Goal: Feedback & Contribution: Leave review/rating

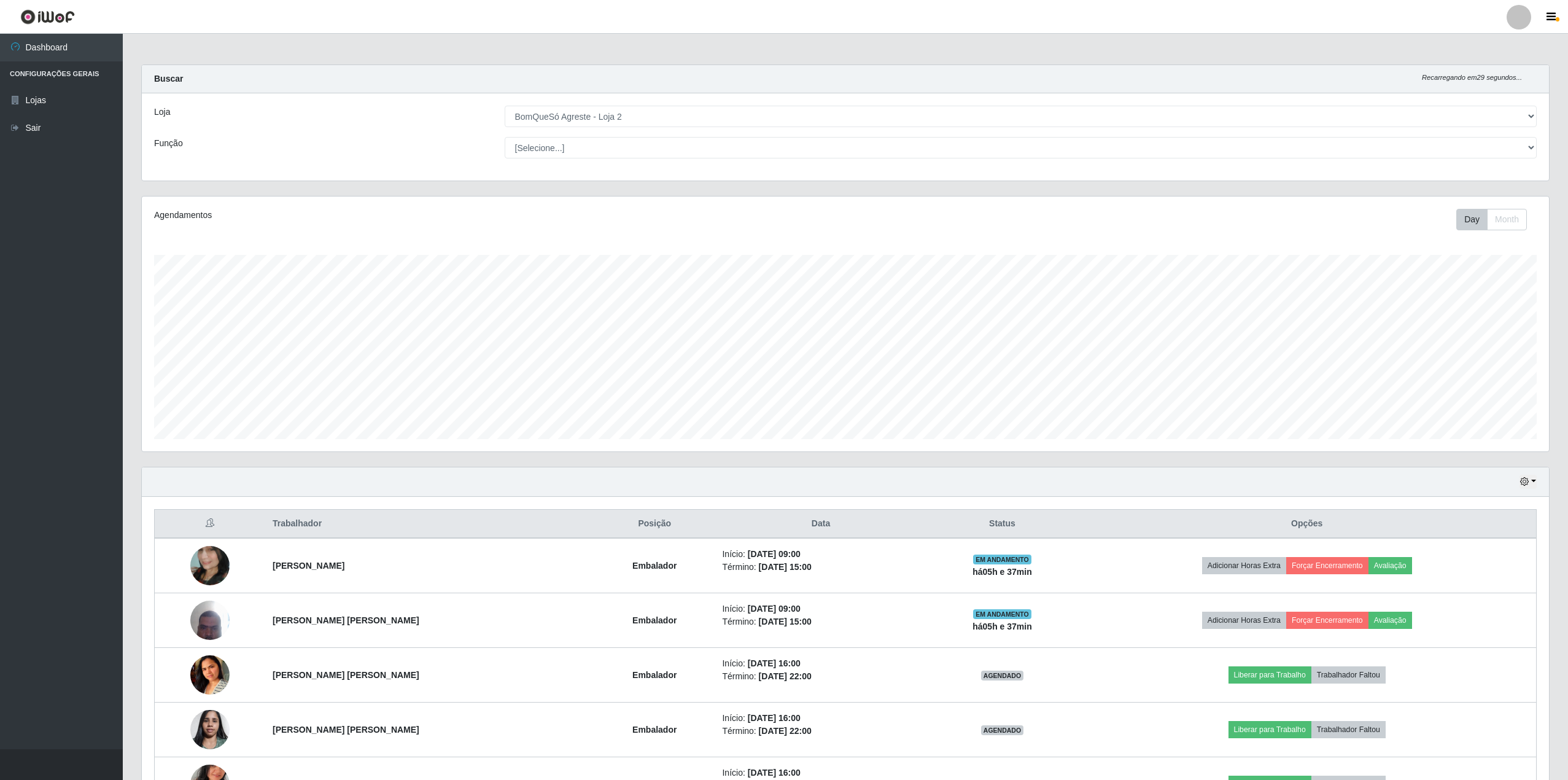
select select "214"
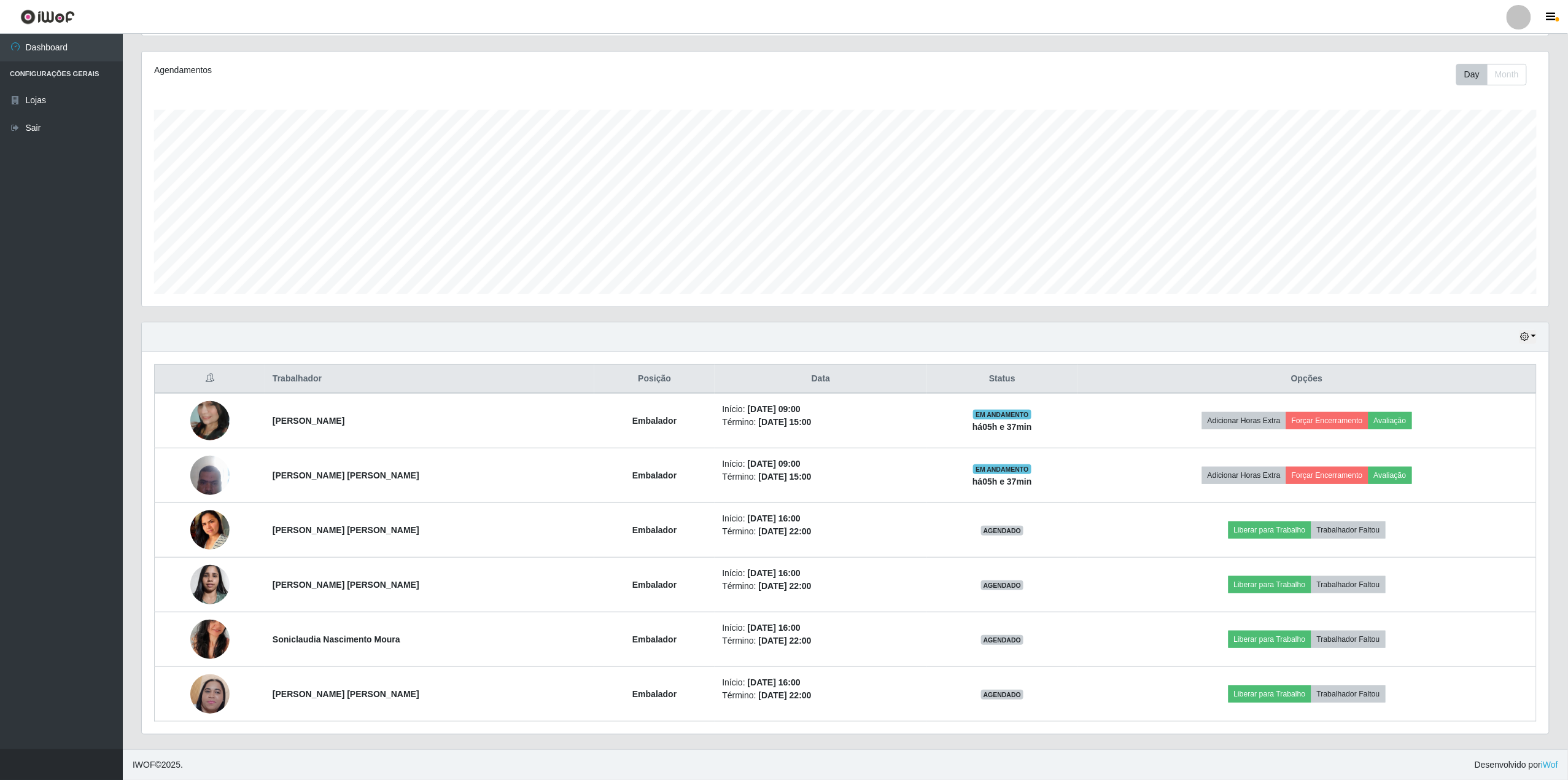
scroll to position [256, 1408]
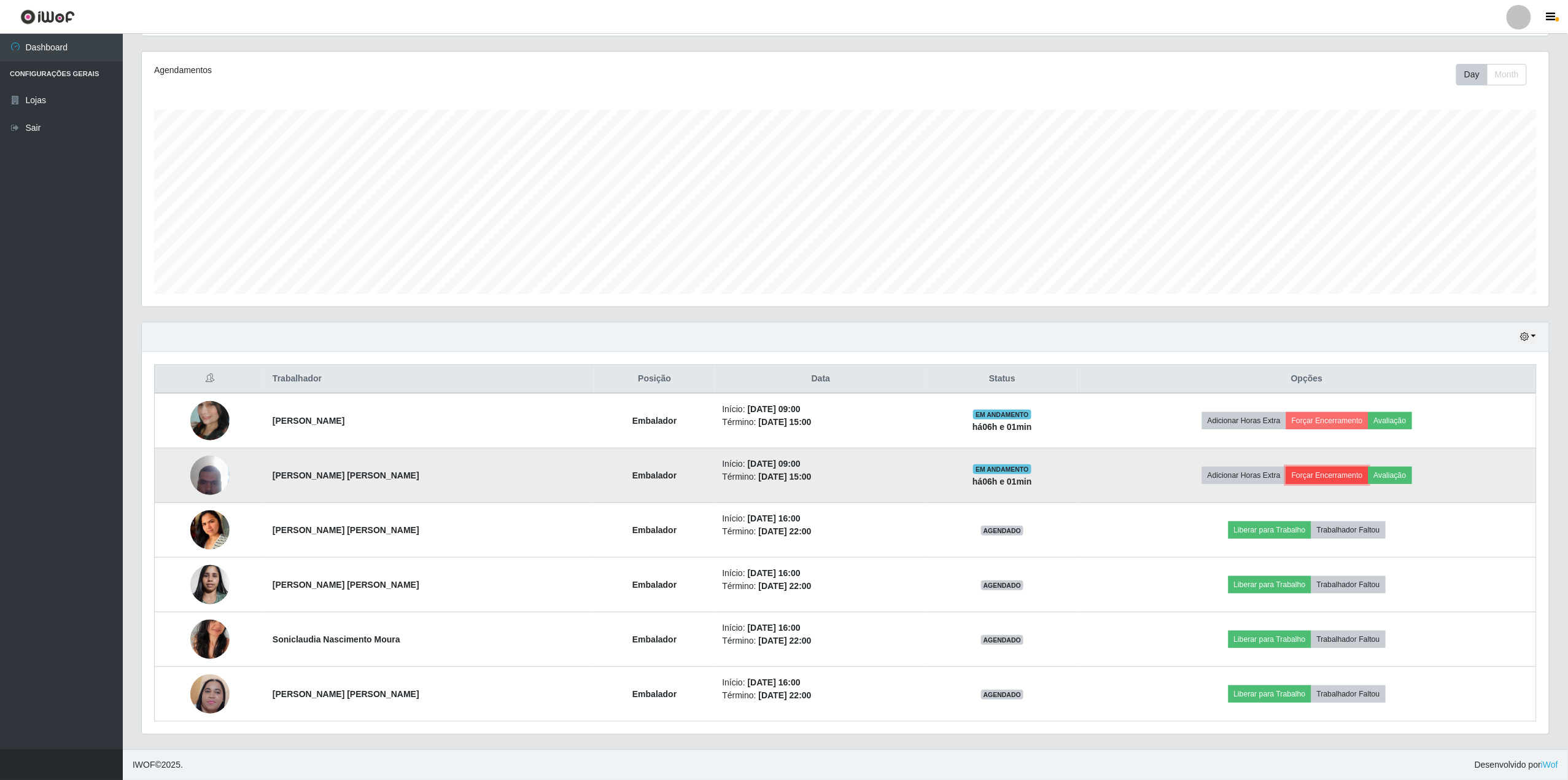
click at [1332, 471] on button "Forçar Encerramento" at bounding box center [1327, 475] width 82 height 17
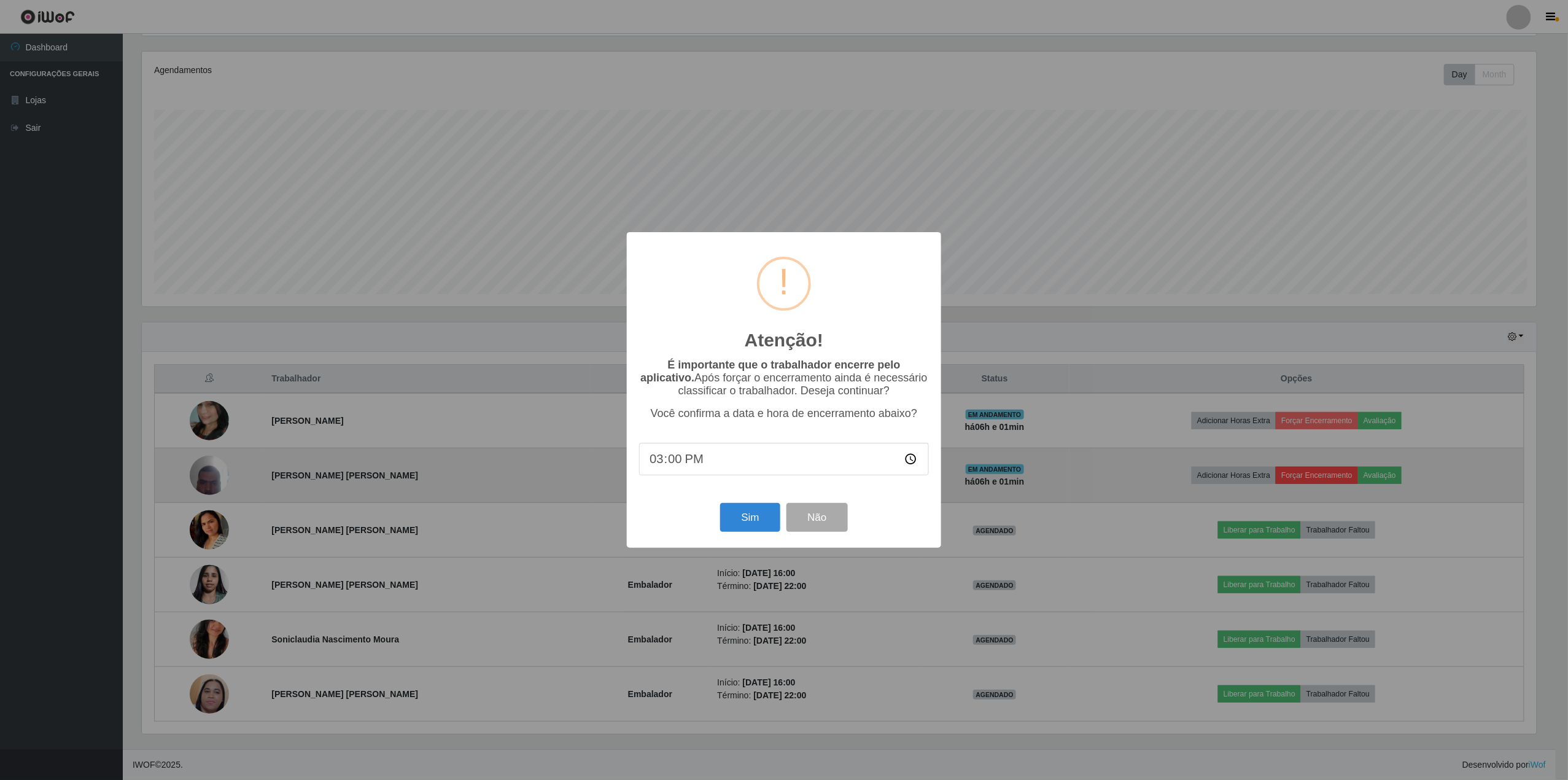
scroll to position [256, 1398]
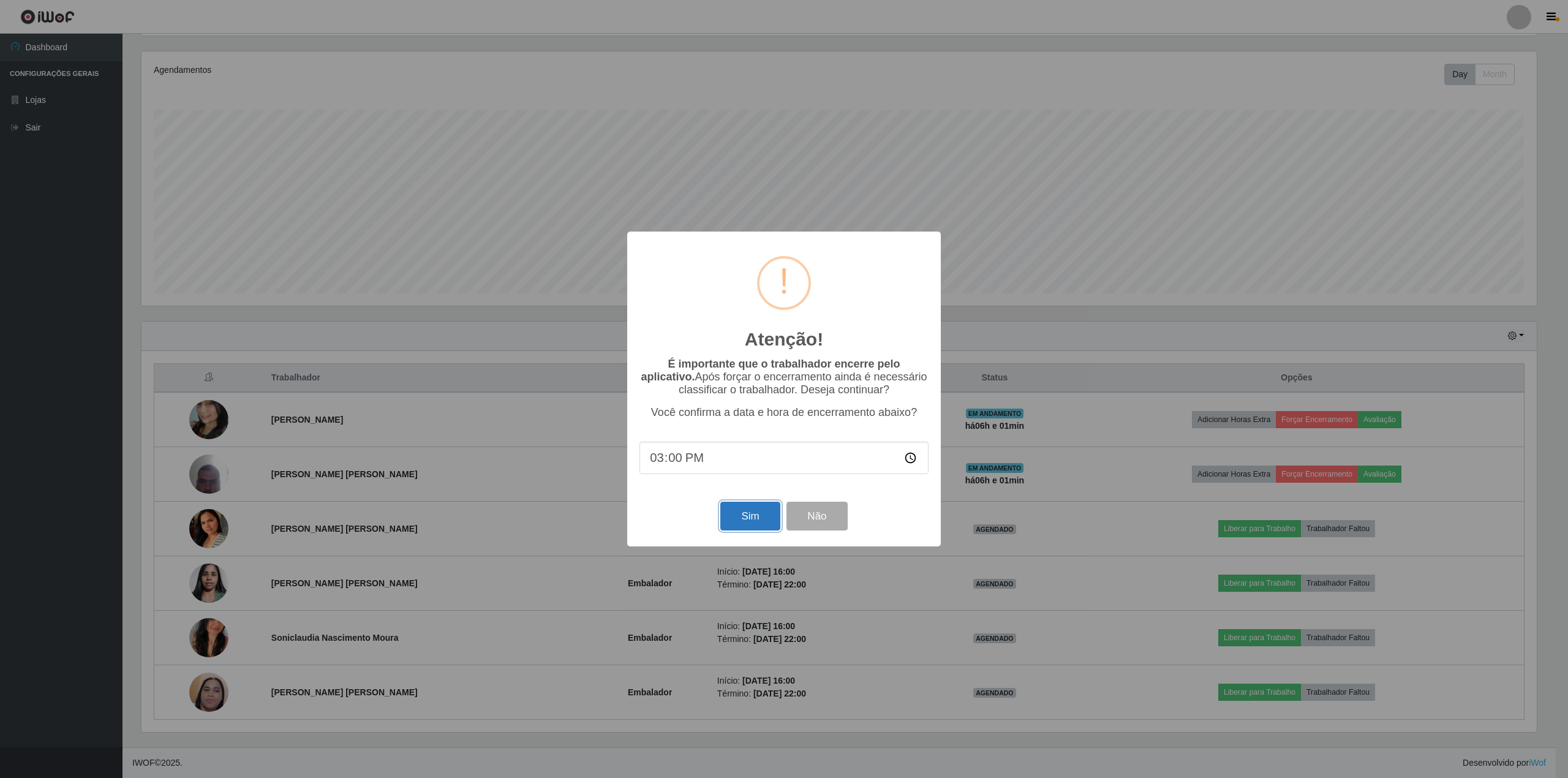
drag, startPoint x: 727, startPoint y: 526, endPoint x: 738, endPoint y: 526, distance: 11.0
click at [738, 526] on button "Sim" at bounding box center [750, 515] width 60 height 29
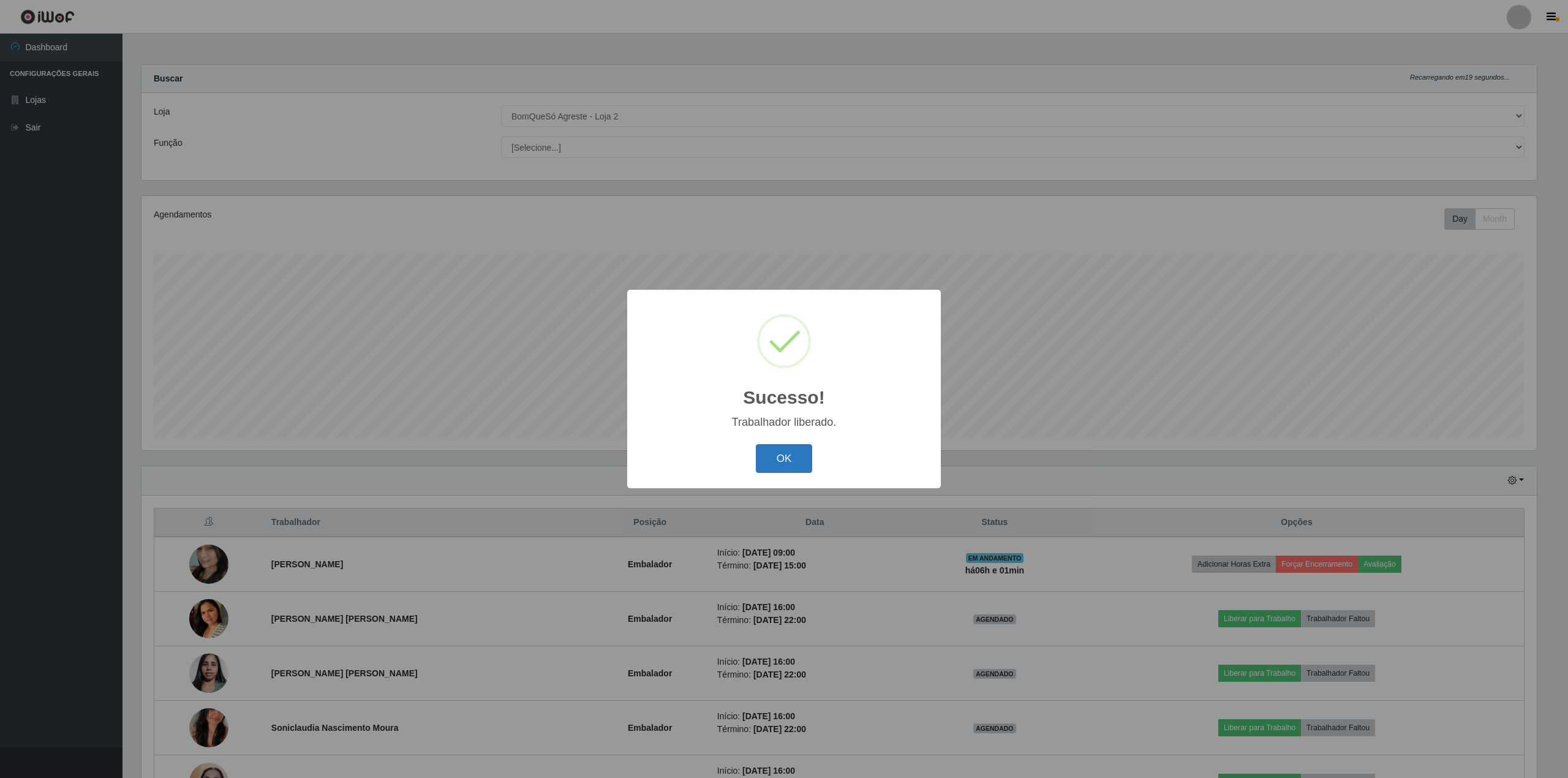
click at [782, 464] on button "OK" at bounding box center [784, 458] width 57 height 29
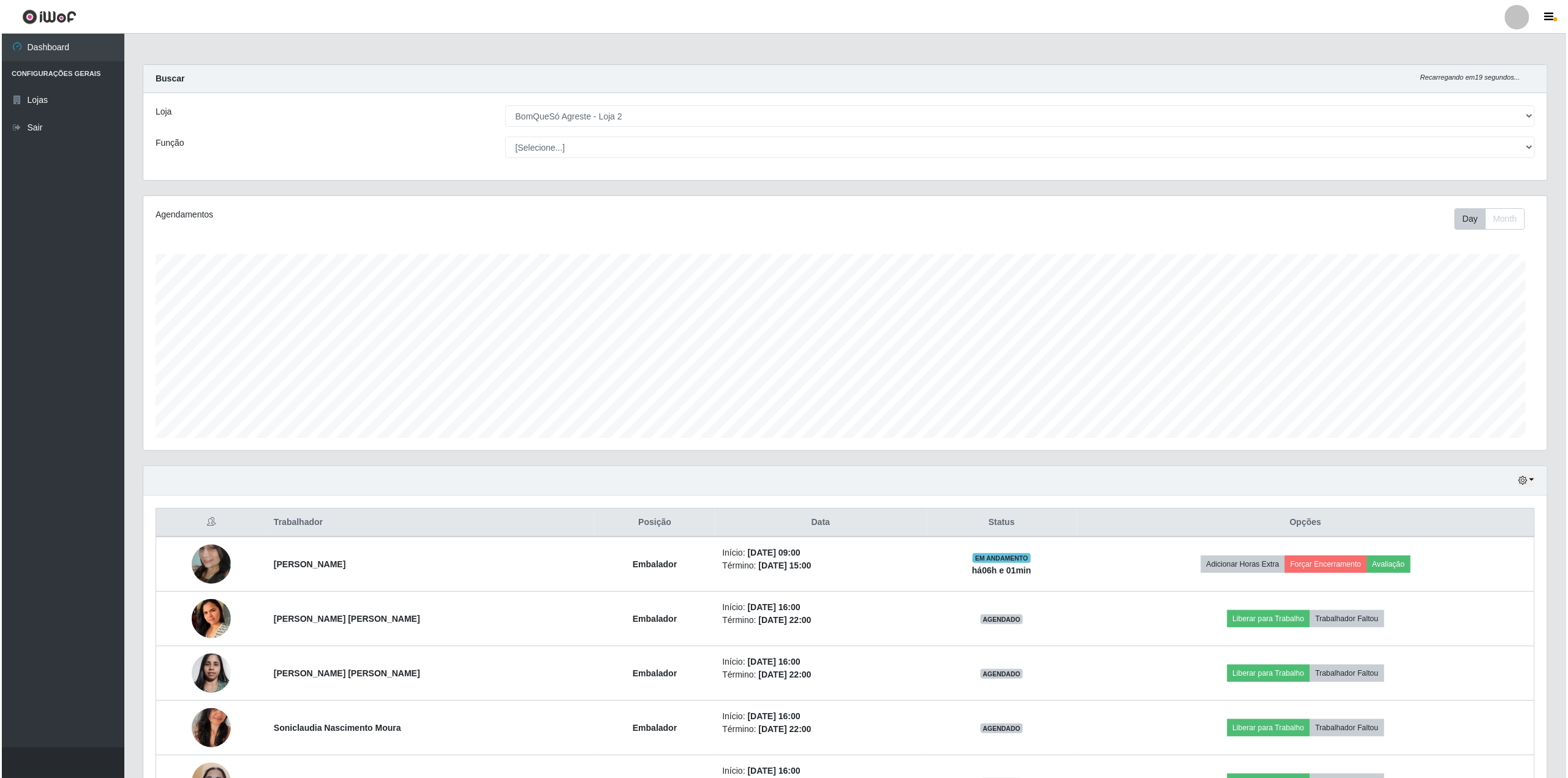
scroll to position [255, 1404]
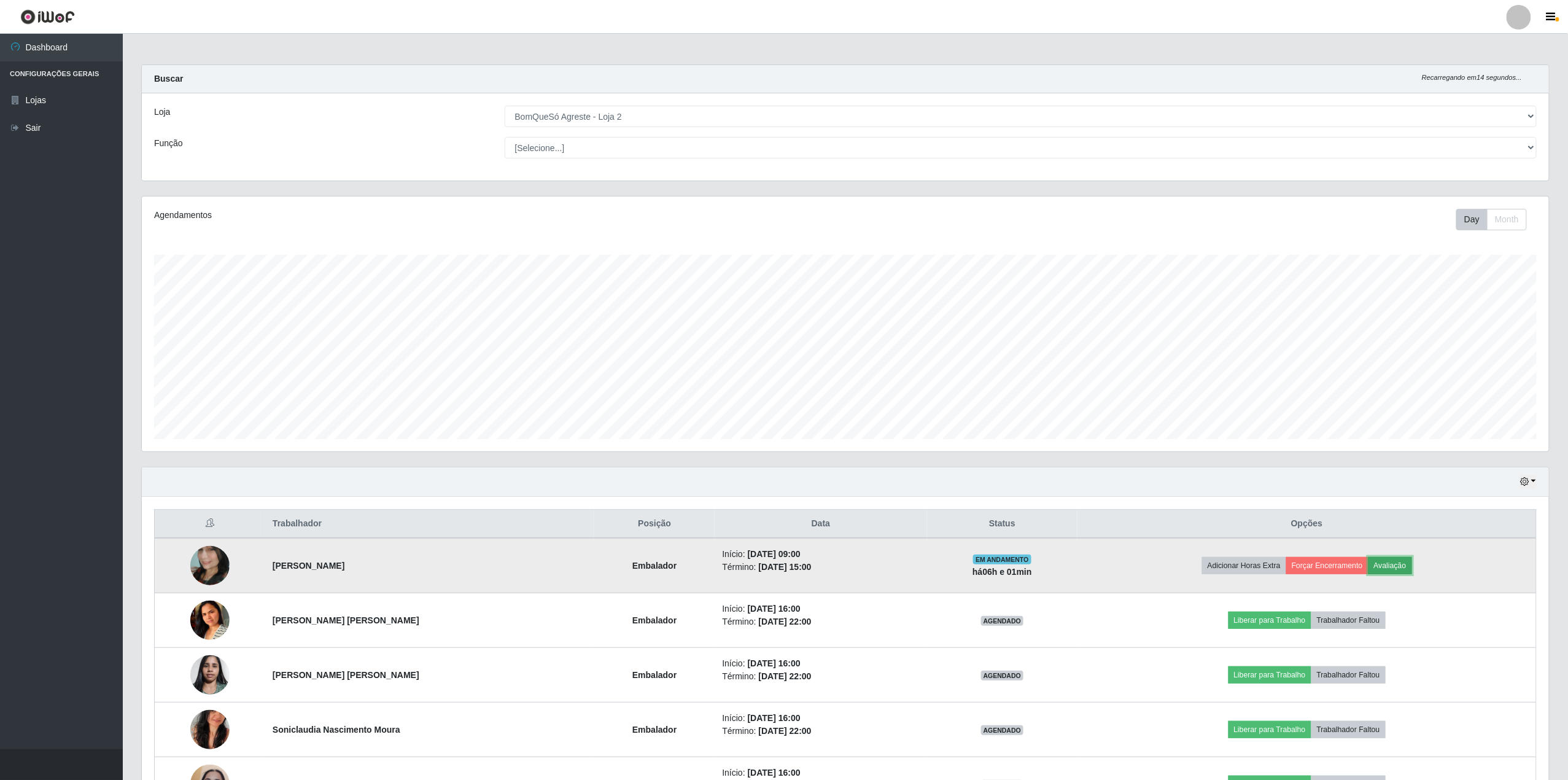
click at [1403, 561] on button "Avaliação" at bounding box center [1391, 565] width 43 height 17
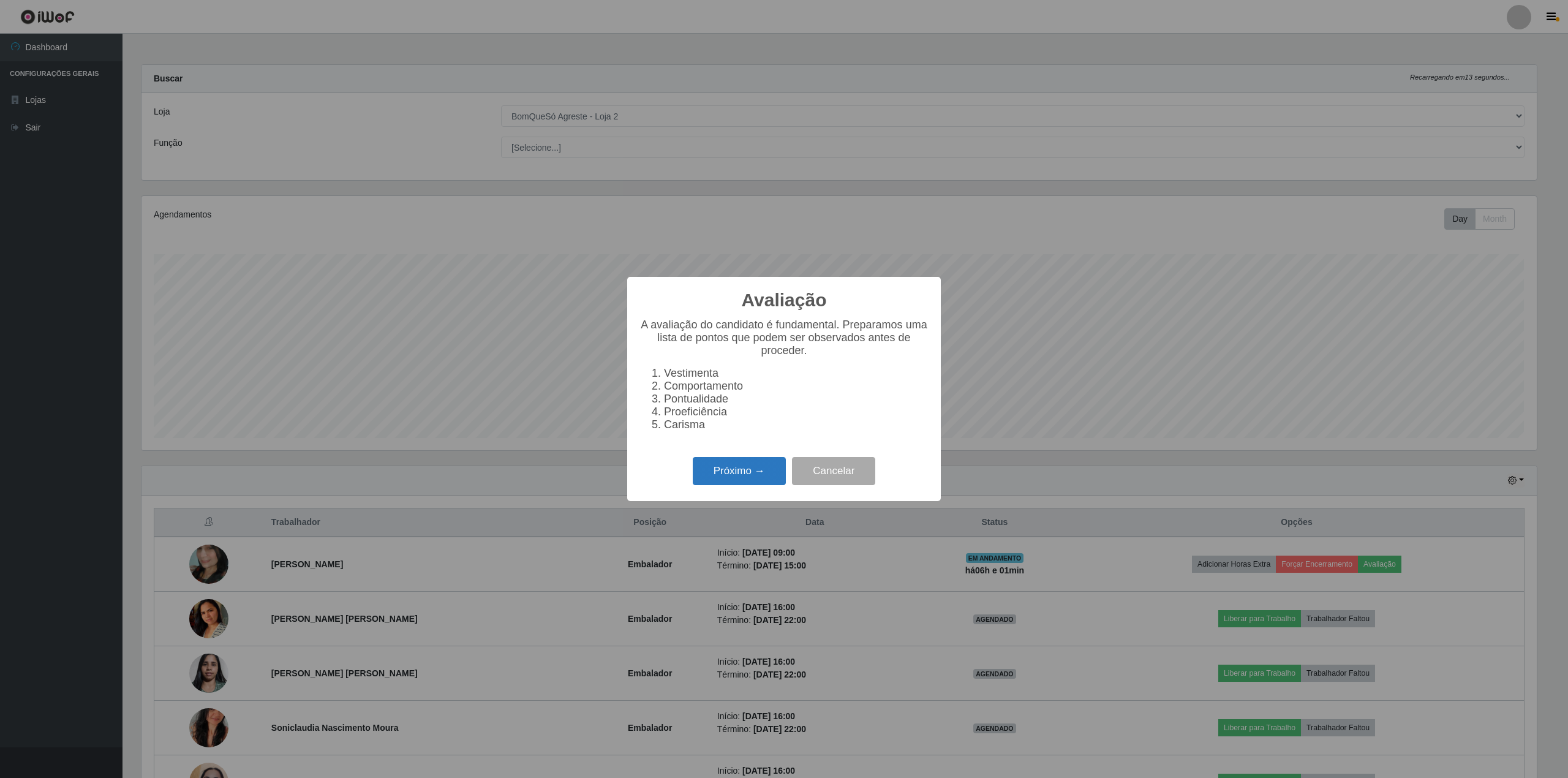
click at [754, 480] on button "Próximo →" at bounding box center [739, 471] width 93 height 29
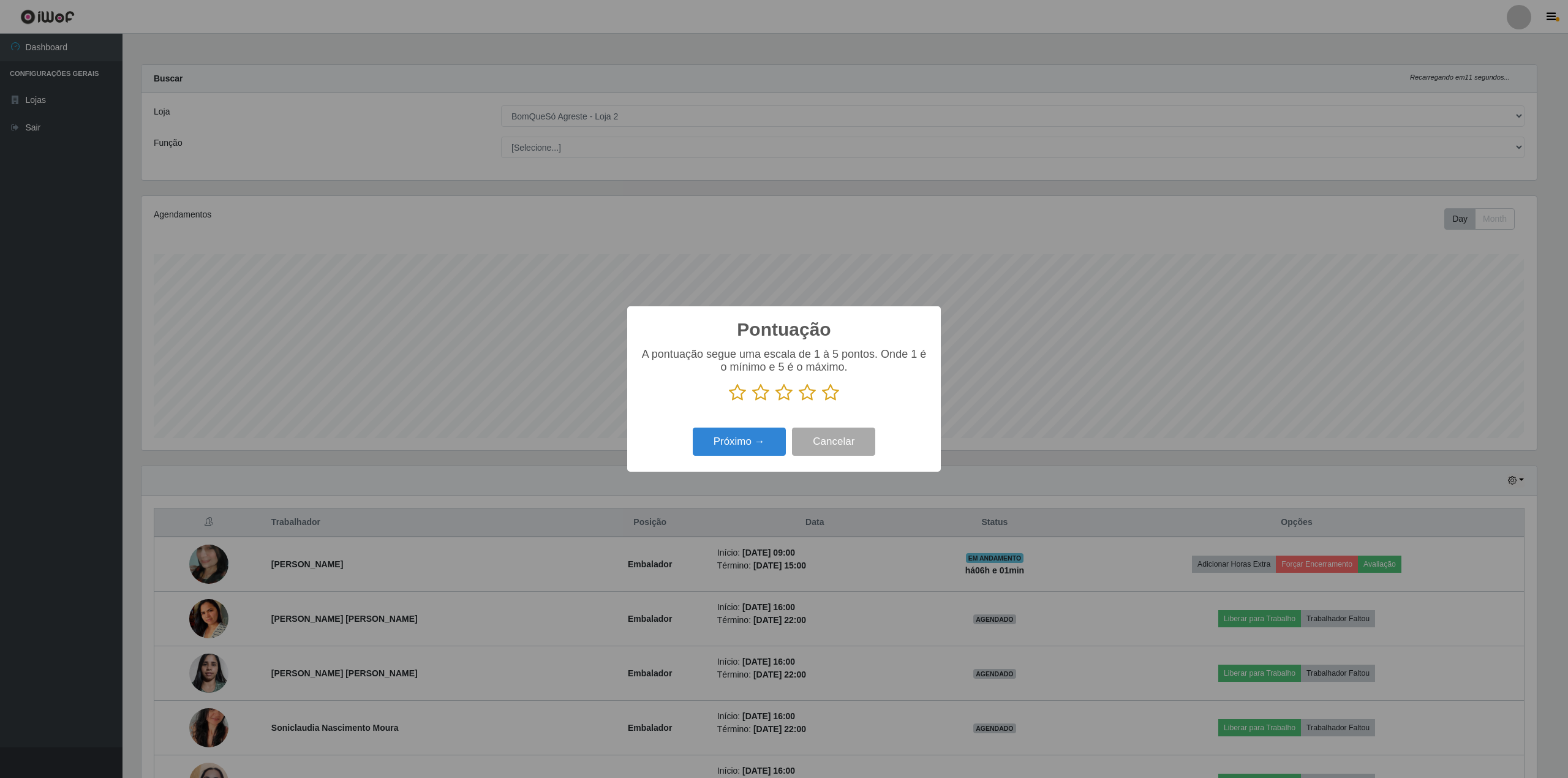
click at [827, 399] on icon at bounding box center [830, 393] width 17 height 19
click at [822, 402] on input "radio" at bounding box center [822, 402] width 0 height 0
click at [743, 439] on button "Próximo →" at bounding box center [739, 442] width 93 height 29
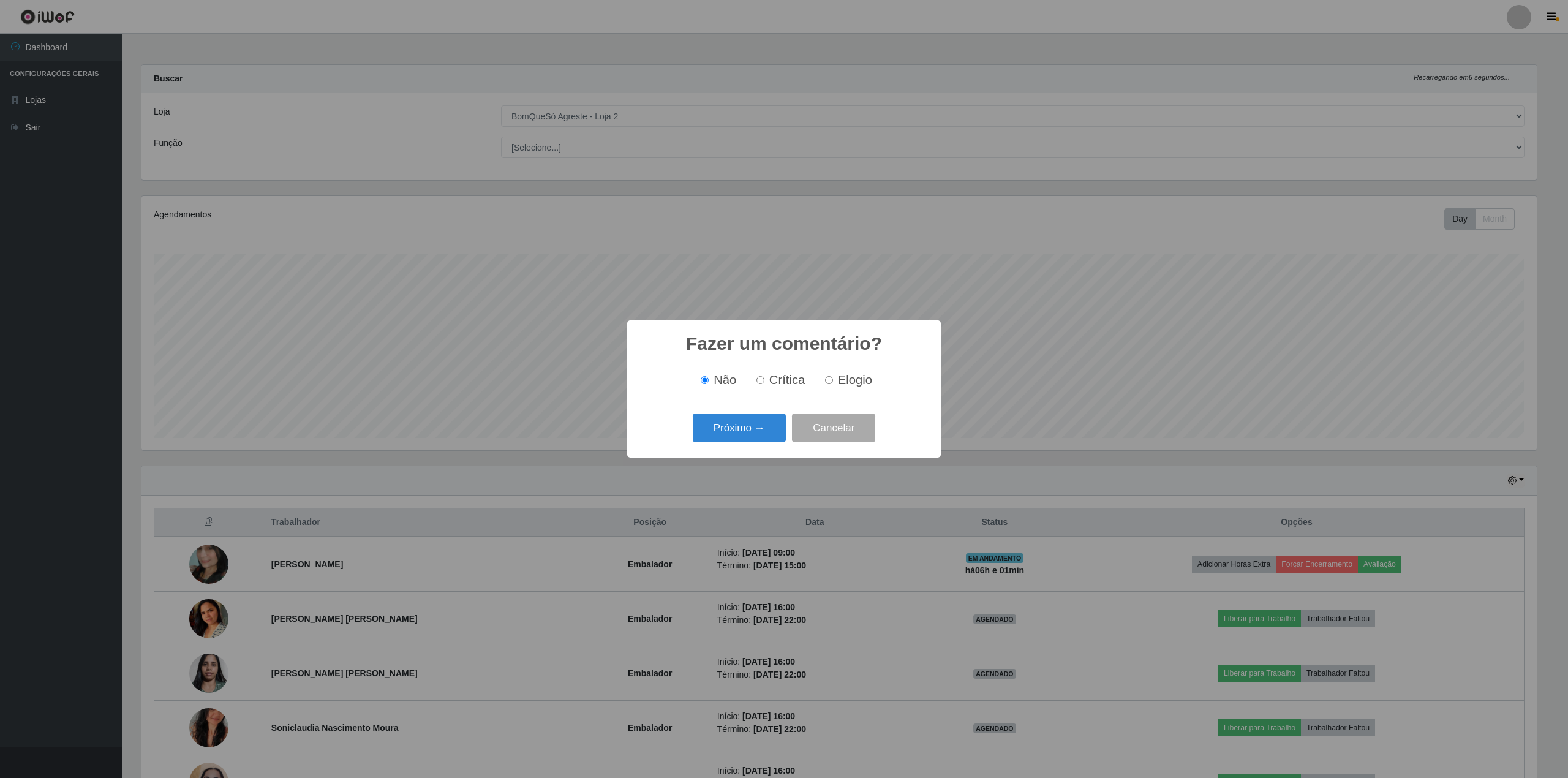
click at [829, 376] on input "Elogio" at bounding box center [829, 380] width 8 height 8
radio input "true"
click at [741, 425] on button "Próximo →" at bounding box center [739, 428] width 93 height 29
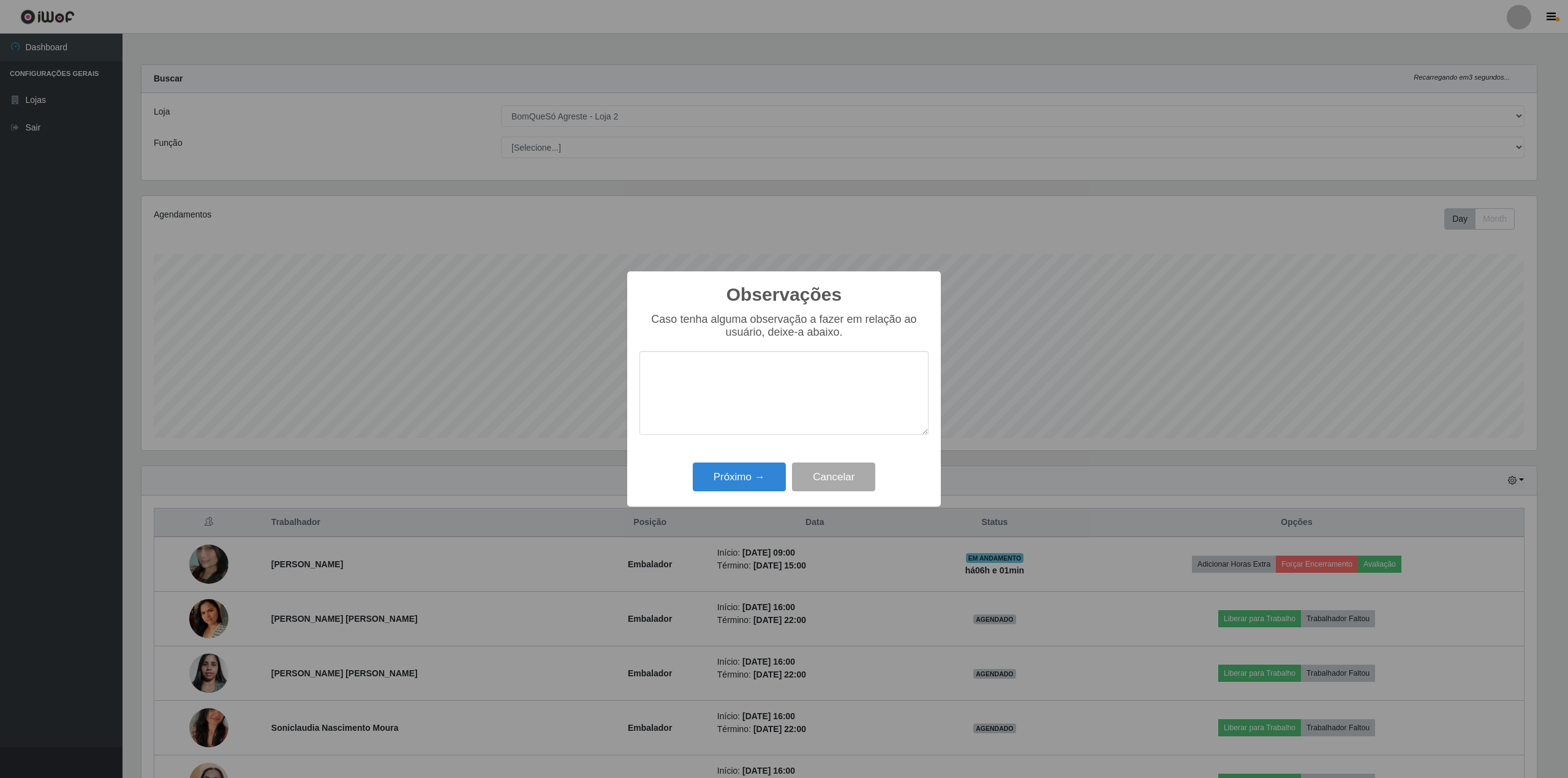
click at [670, 388] on textarea at bounding box center [784, 393] width 289 height 84
type textarea "nota 9"
click at [748, 480] on button "Próximo →" at bounding box center [739, 477] width 93 height 29
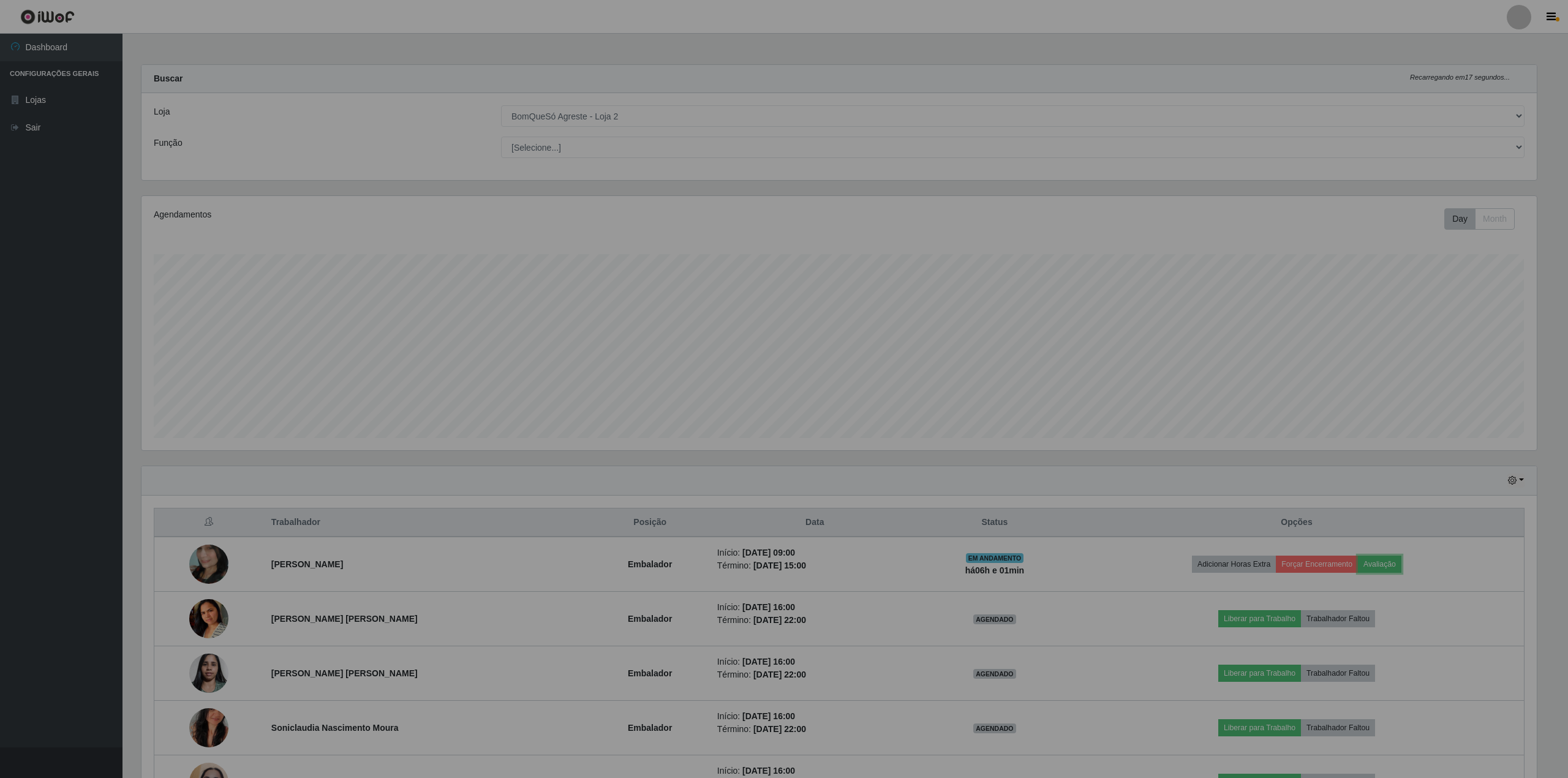
scroll to position [255, 1404]
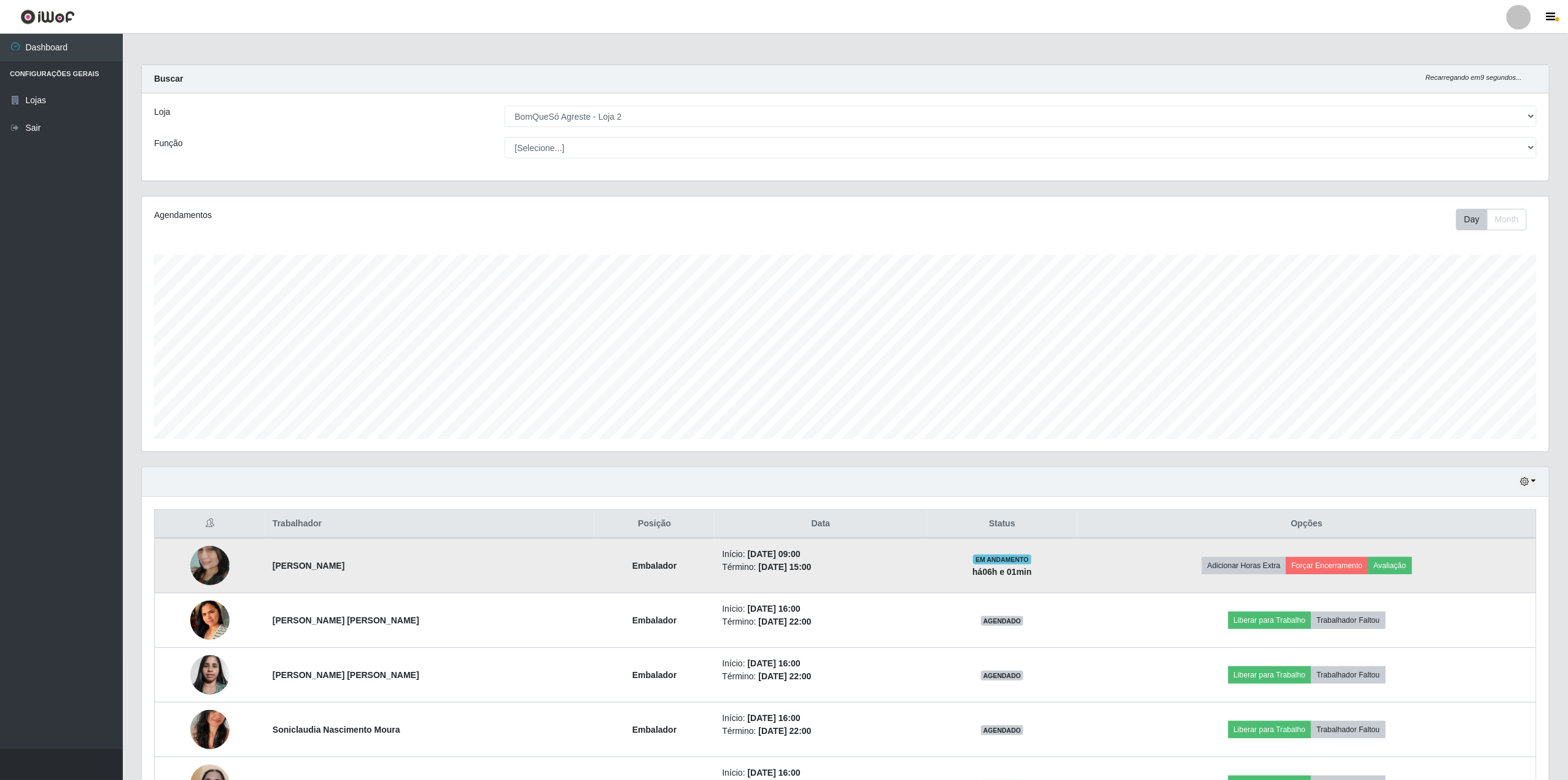
click at [1341, 577] on td "Adicionar Horas Extra Forçar Encerramento Avaliação" at bounding box center [1306, 565] width 459 height 55
click at [1340, 574] on button "Forçar Encerramento" at bounding box center [1327, 565] width 82 height 17
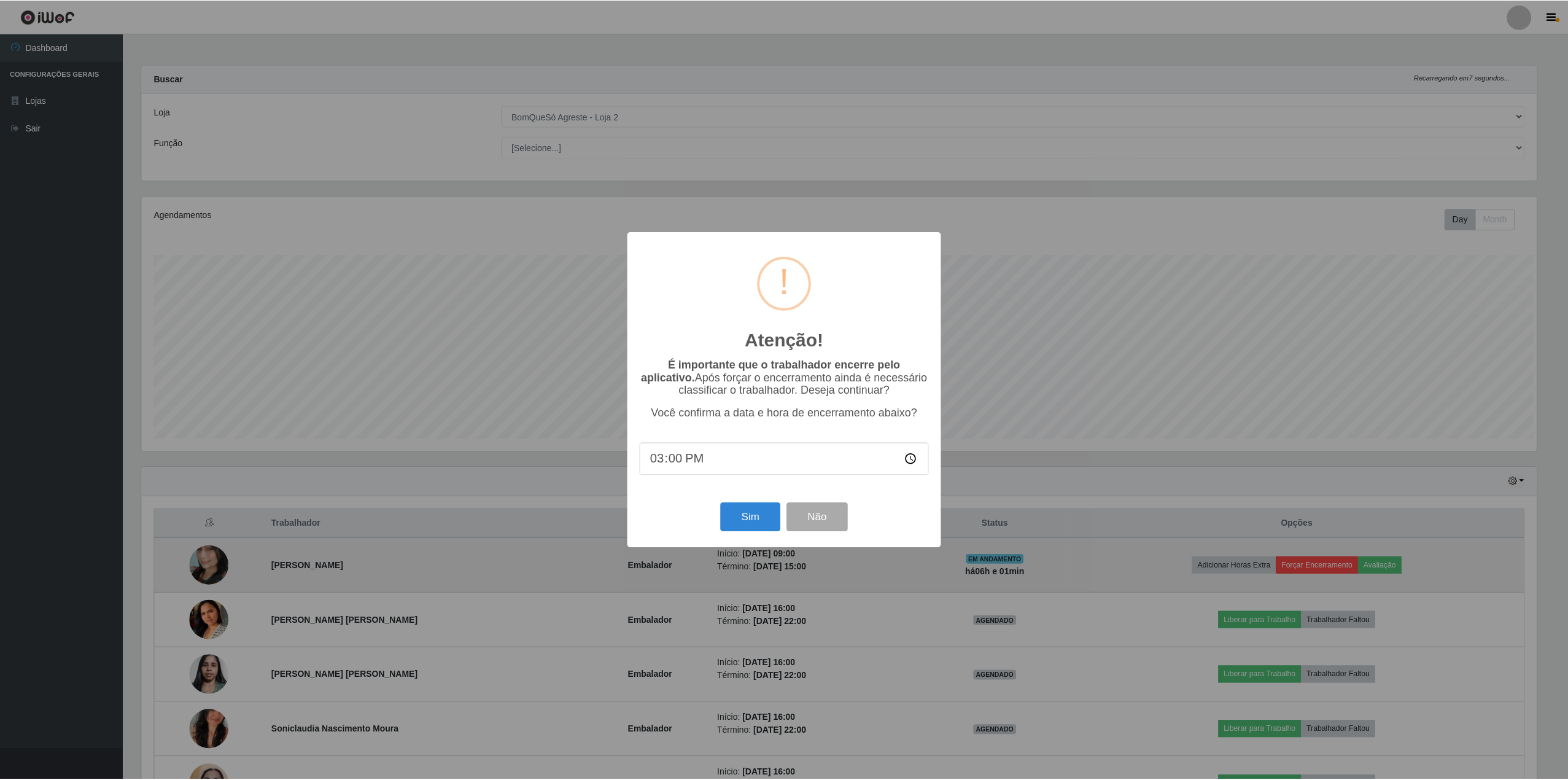
scroll to position [256, 1398]
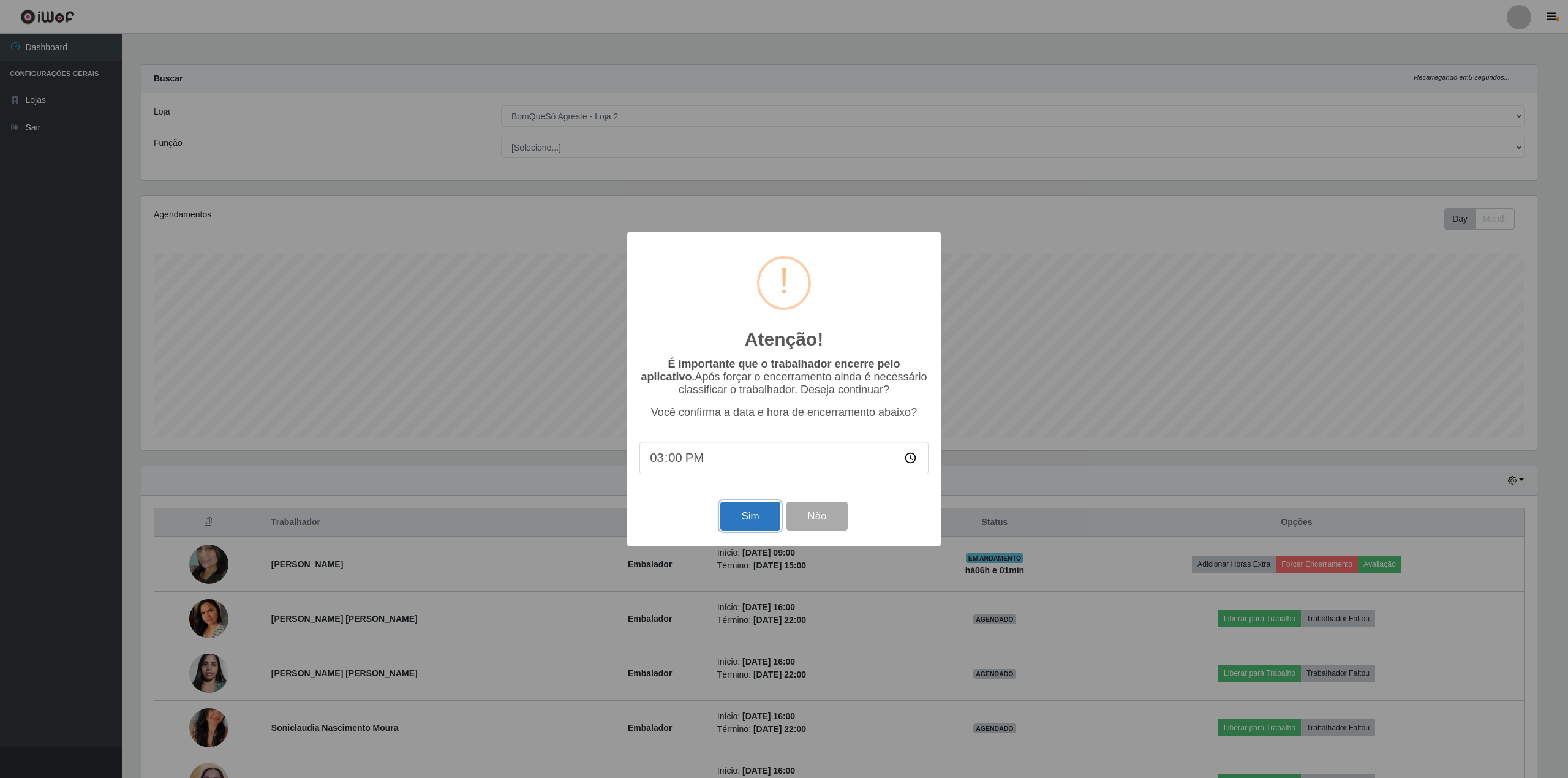
click at [745, 520] on button "Sim" at bounding box center [750, 515] width 60 height 29
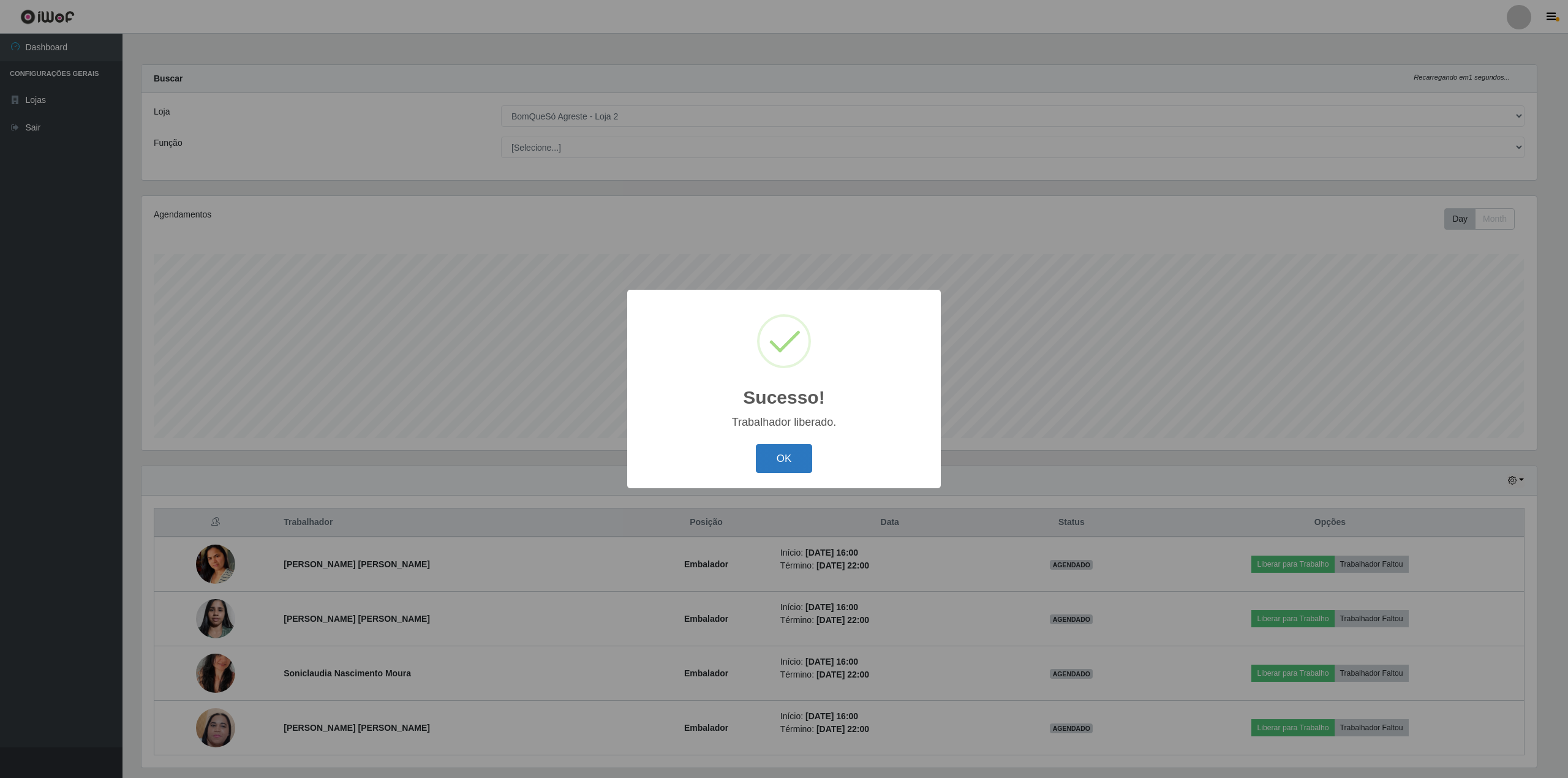
click at [762, 460] on button "OK" at bounding box center [784, 458] width 57 height 29
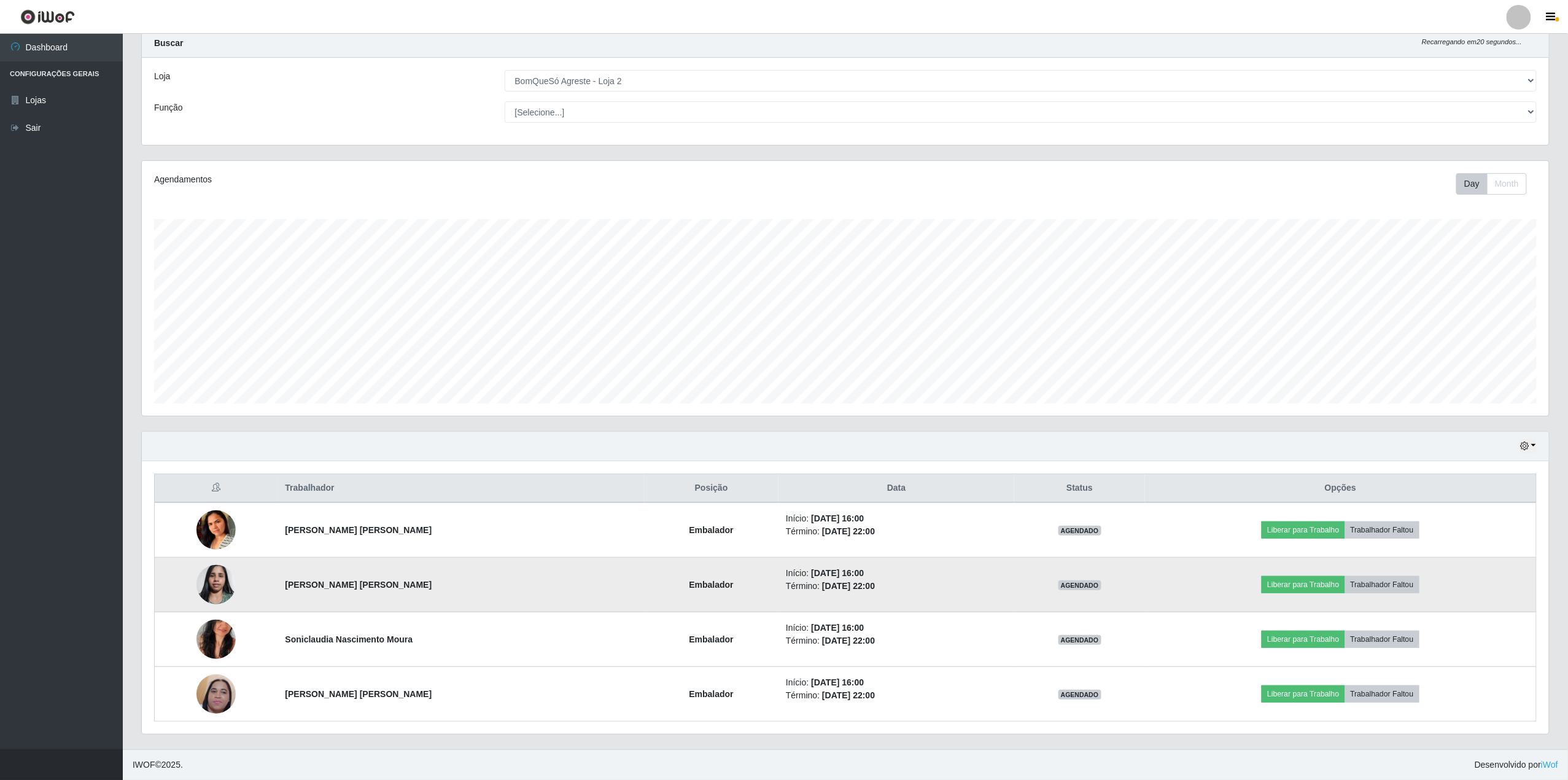
scroll to position [0, 0]
